Goal: Task Accomplishment & Management: Manage account settings

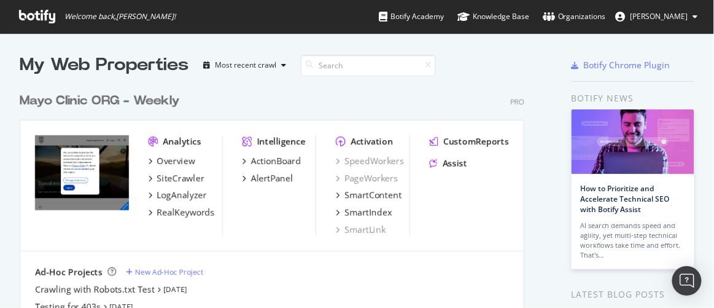
scroll to position [299, 697]
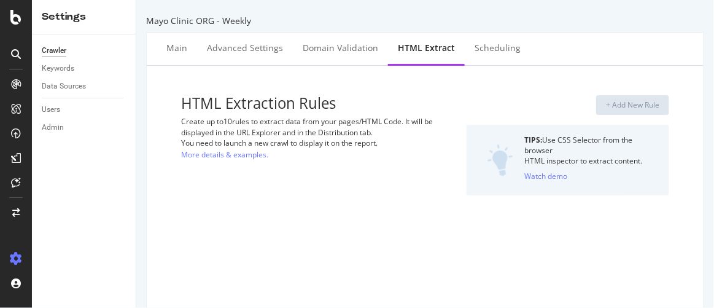
select select "exist"
select select "list"
select select "exist"
select select "count"
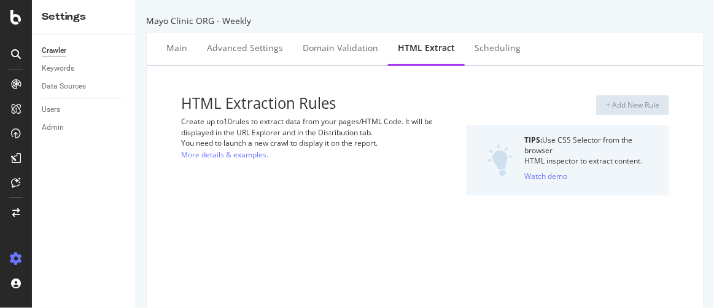
select select "list"
